Goal: Task Accomplishment & Management: Manage account settings

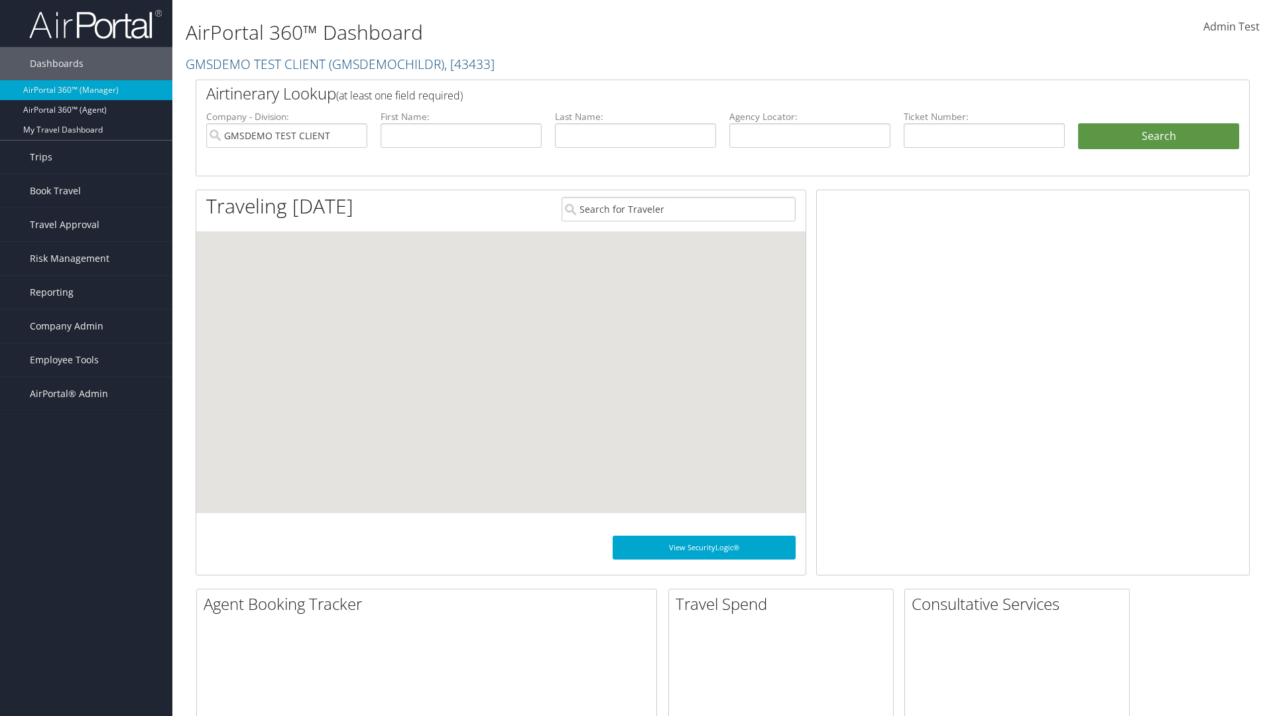
click at [86, 326] on span "Company Admin" at bounding box center [67, 326] width 74 height 33
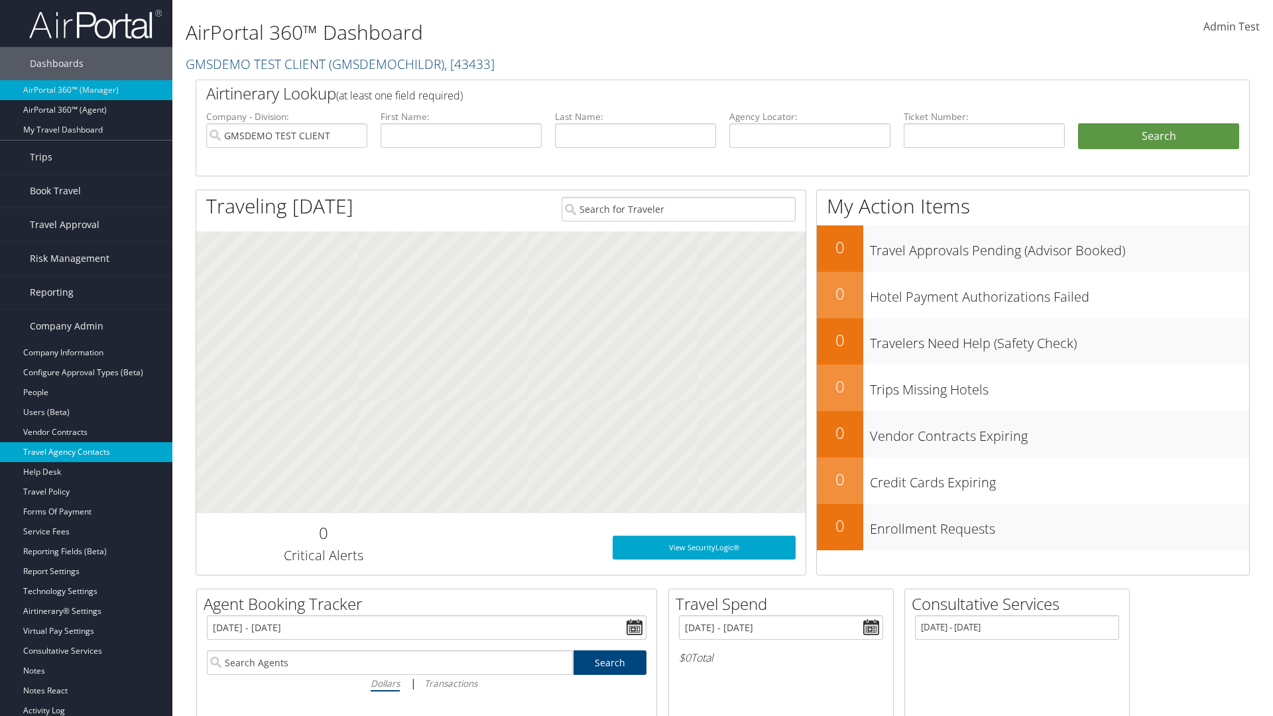
click at [86, 452] on link "Travel Agency Contacts" at bounding box center [86, 452] width 172 height 20
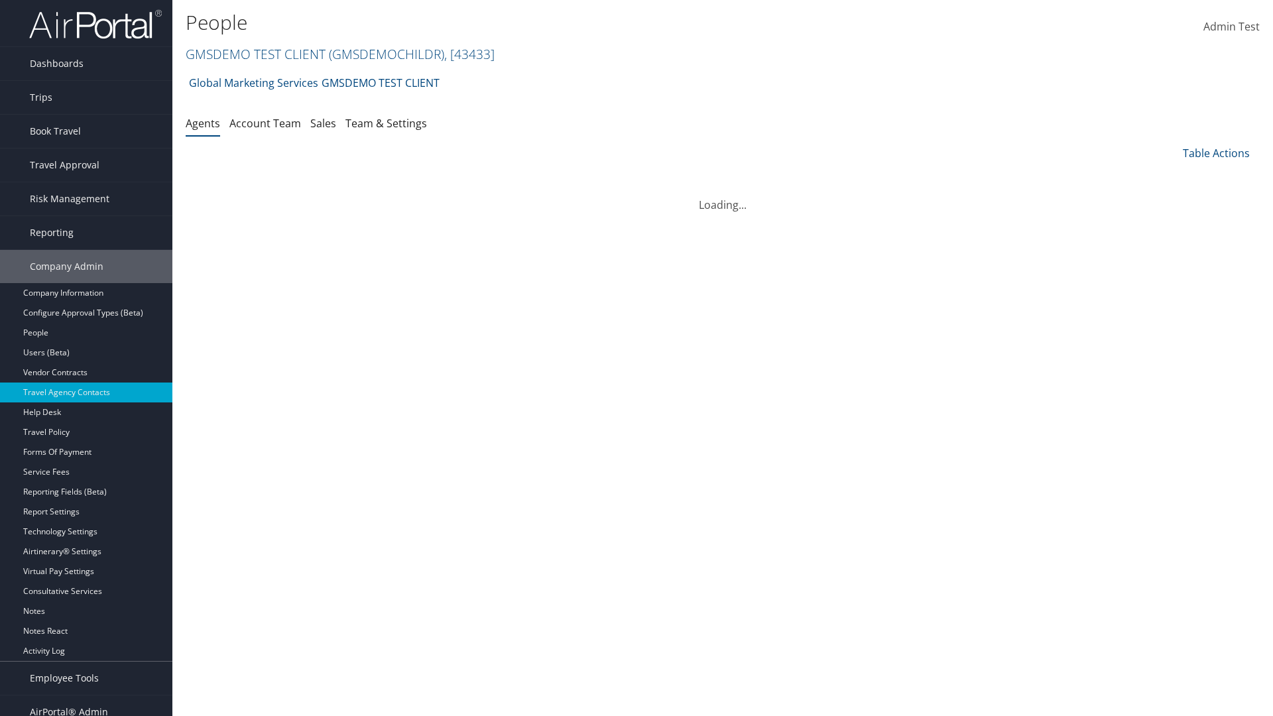
click at [255, 54] on link "GMSDEMO TEST CLIENT ( GMSDEMOCHILDR ) , [ 43433 ]" at bounding box center [340, 54] width 309 height 18
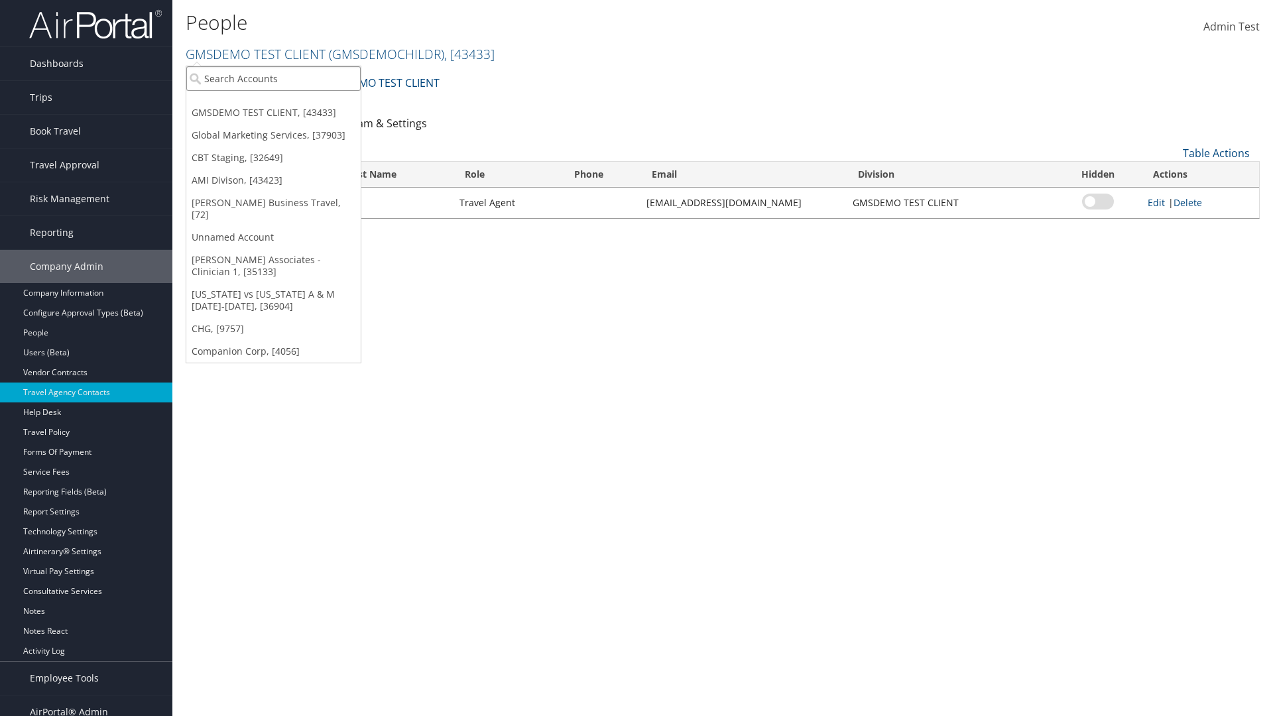
click at [273, 78] on input "search" at bounding box center [273, 78] width 174 height 25
type input "CBTSTG"
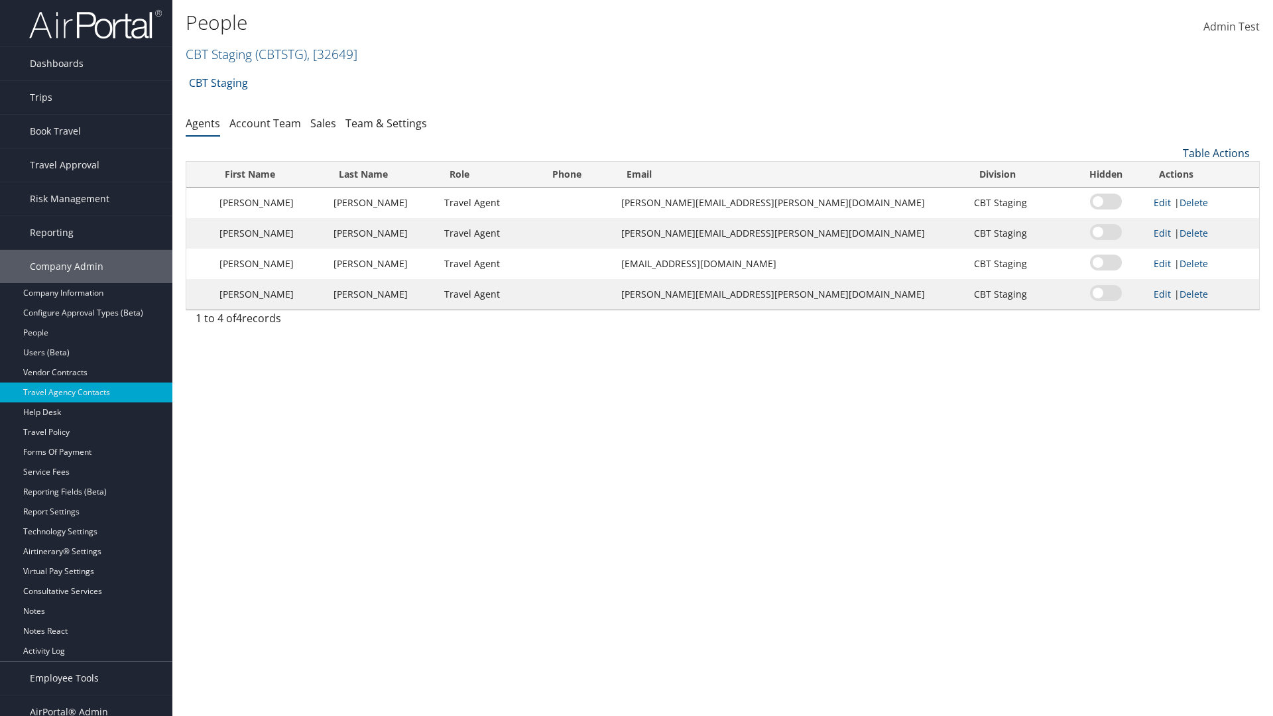
click at [1216, 153] on link "Table Actions" at bounding box center [1216, 153] width 67 height 15
click at [1172, 196] on link "Add New Contact" at bounding box center [1172, 196] width 174 height 23
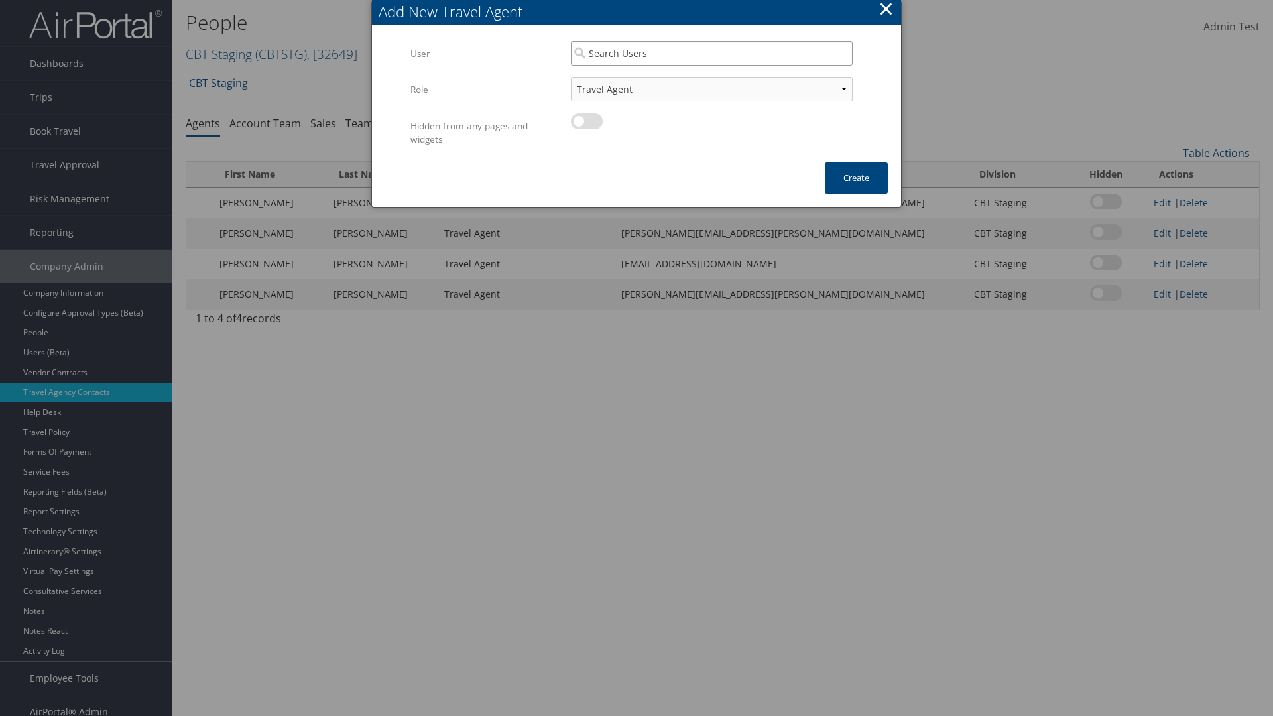
click at [711, 53] on input "search" at bounding box center [712, 53] width 282 height 25
click at [711, 85] on div "User" at bounding box center [712, 91] width 276 height 13
type input "Traveler Test"
click at [856, 178] on button "Create" at bounding box center [856, 177] width 63 height 31
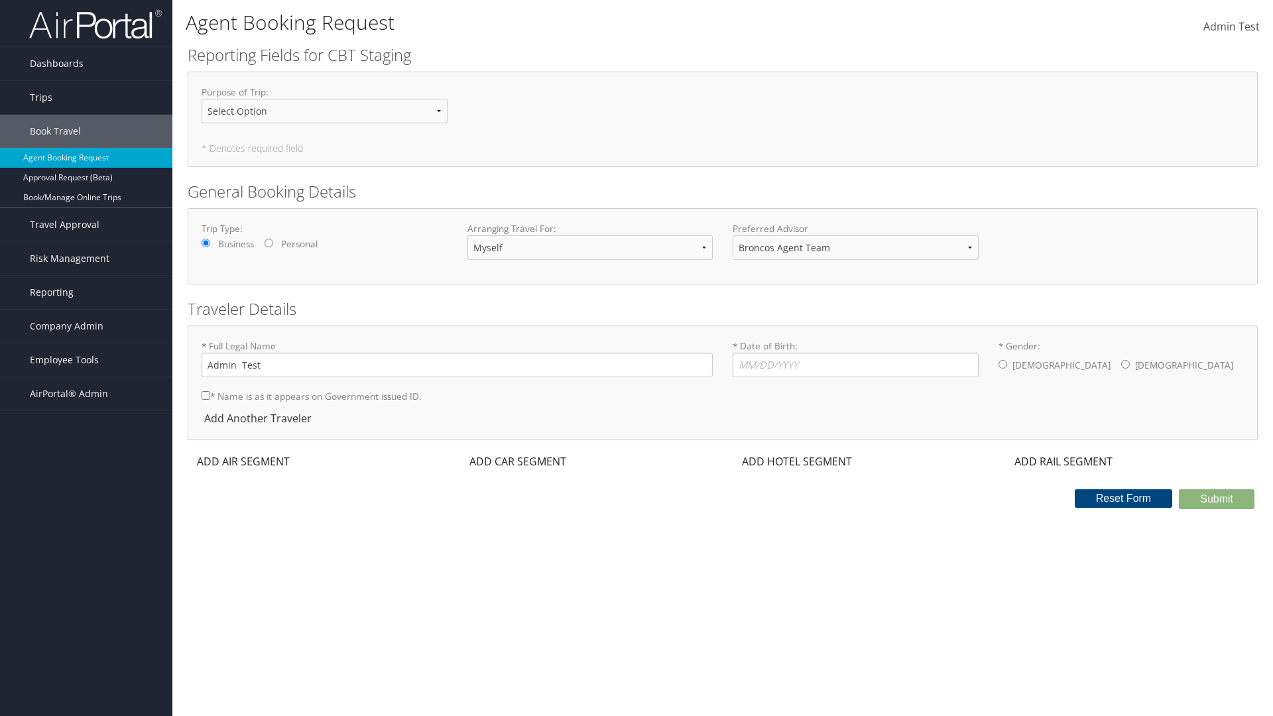
select select "traveler.test@goct.dev"
click at [86, 326] on span "Company Admin" at bounding box center [67, 326] width 74 height 33
click at [86, 452] on link "Travel Agency Contacts" at bounding box center [86, 452] width 172 height 20
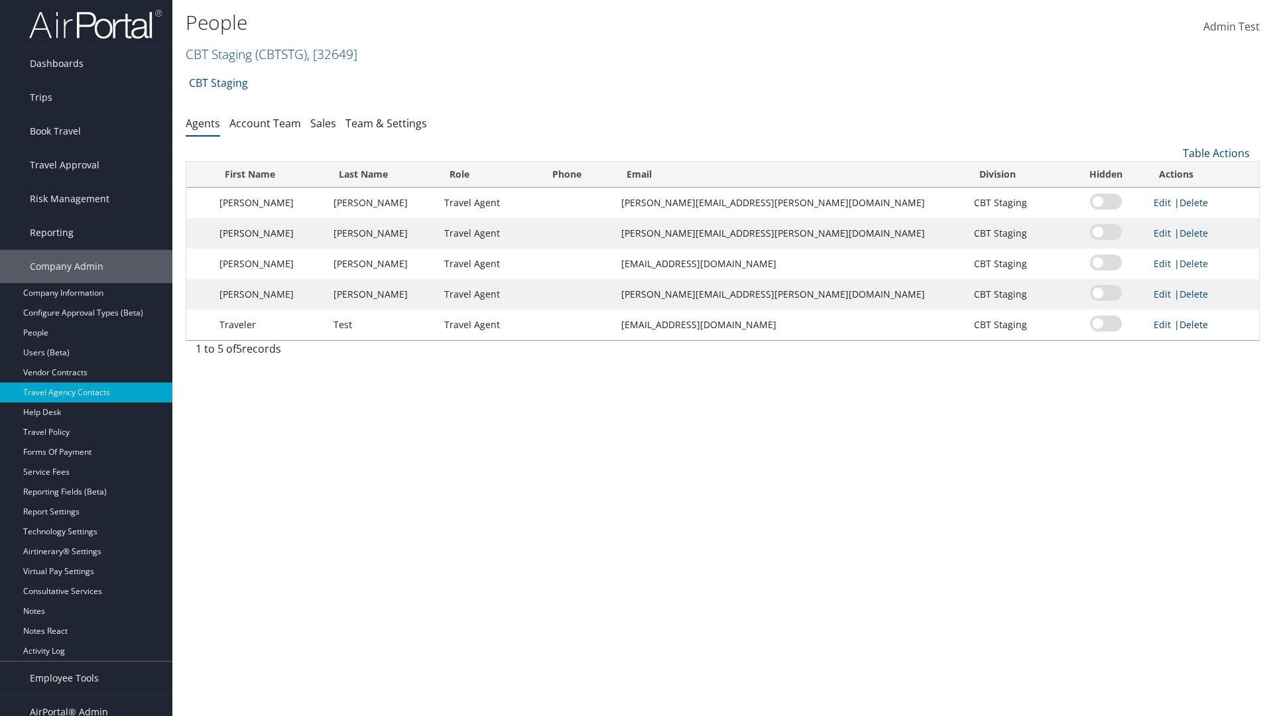
click at [1183, 324] on link "Delete" at bounding box center [1194, 324] width 29 height 13
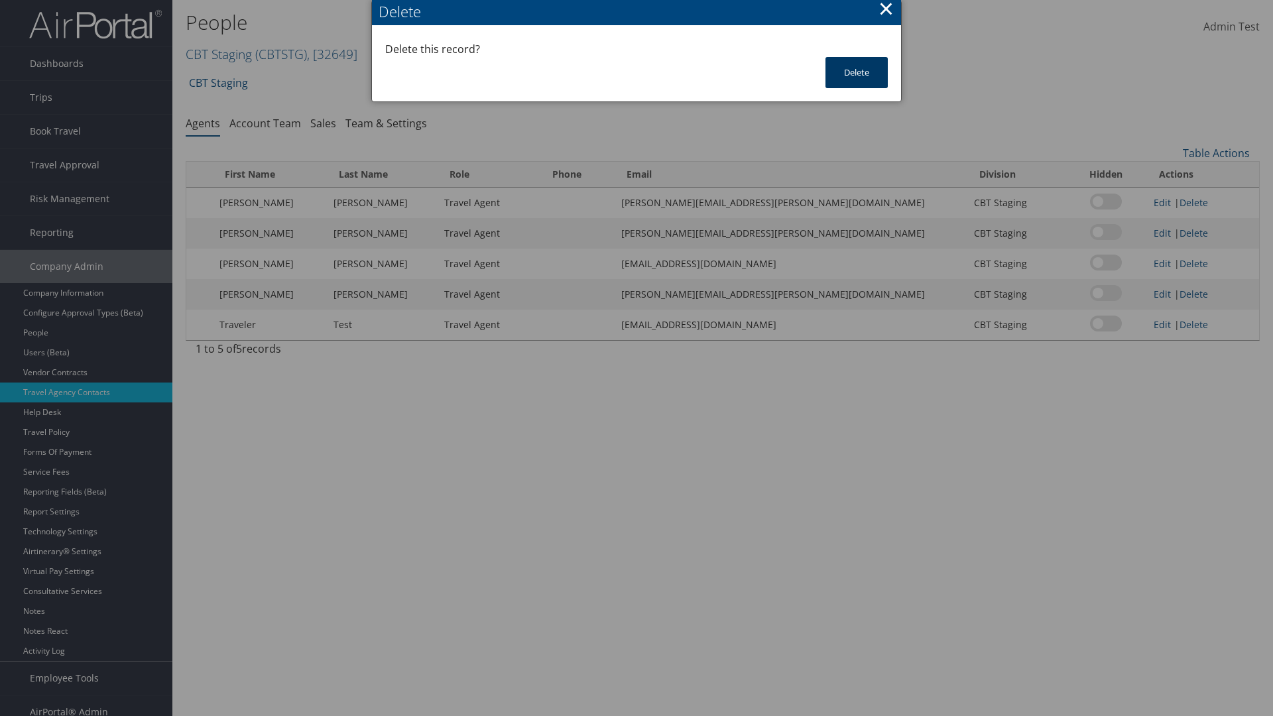
click at [857, 72] on button "Delete" at bounding box center [856, 72] width 62 height 31
